Goal: Navigation & Orientation: Find specific page/section

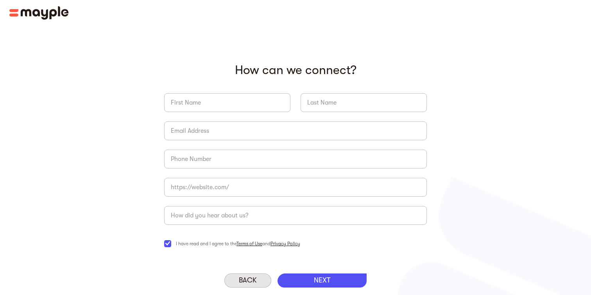
click at [250, 277] on p "Back" at bounding box center [248, 280] width 18 height 9
click at [56, 11] on img at bounding box center [38, 12] width 59 height 13
click at [60, 15] on img at bounding box center [38, 12] width 59 height 13
click at [241, 276] on p "Back" at bounding box center [248, 280] width 18 height 9
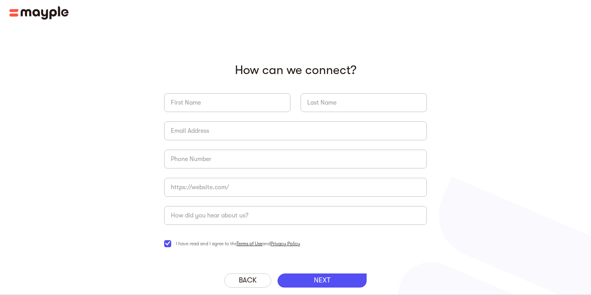
click at [59, 14] on img at bounding box center [38, 12] width 59 height 13
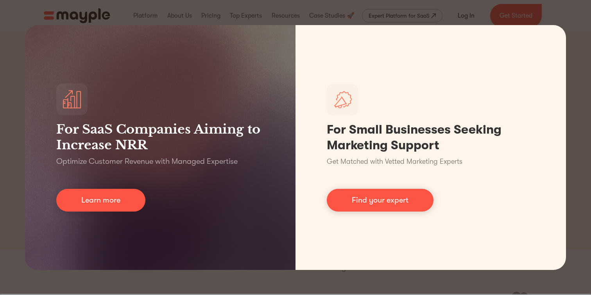
click at [584, 192] on div "For SaaS Companies Aiming to Increase NRR Optimize Customer Revenue with Manage…" at bounding box center [295, 147] width 591 height 295
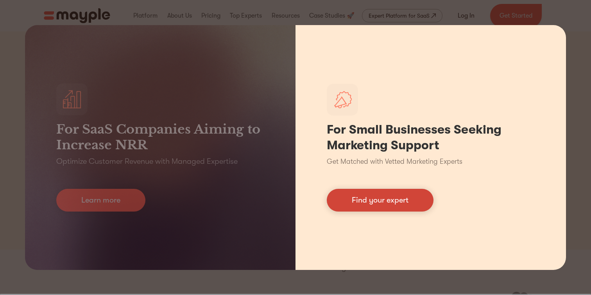
click at [392, 197] on link "Find your expert" at bounding box center [380, 200] width 107 height 23
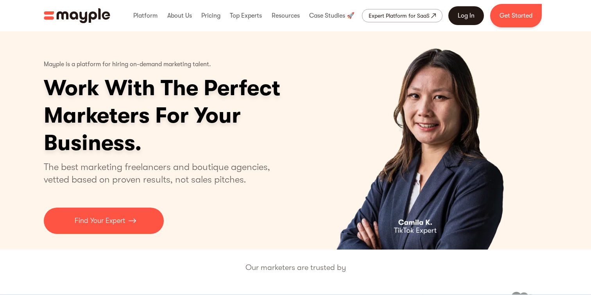
click at [465, 7] on link "Log In" at bounding box center [467, 15] width 36 height 19
